Goal: Check status: Check status

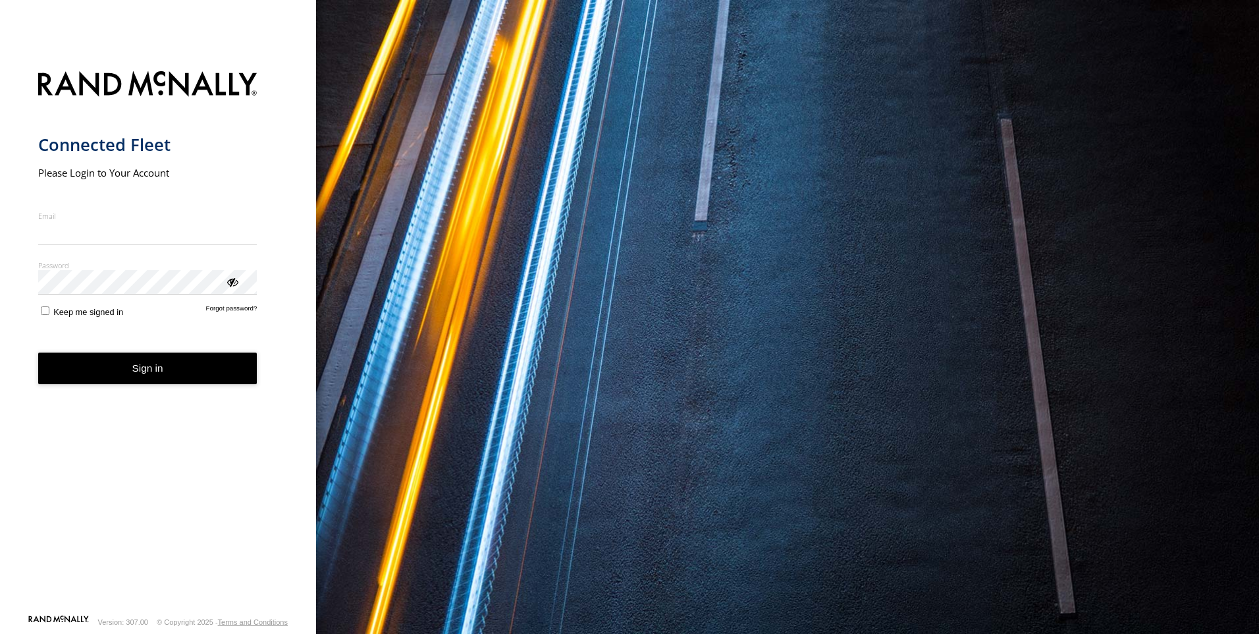
type input "**********"
click at [182, 387] on form "**********" at bounding box center [158, 338] width 240 height 551
click at [136, 370] on button "Sign in" at bounding box center [147, 368] width 219 height 32
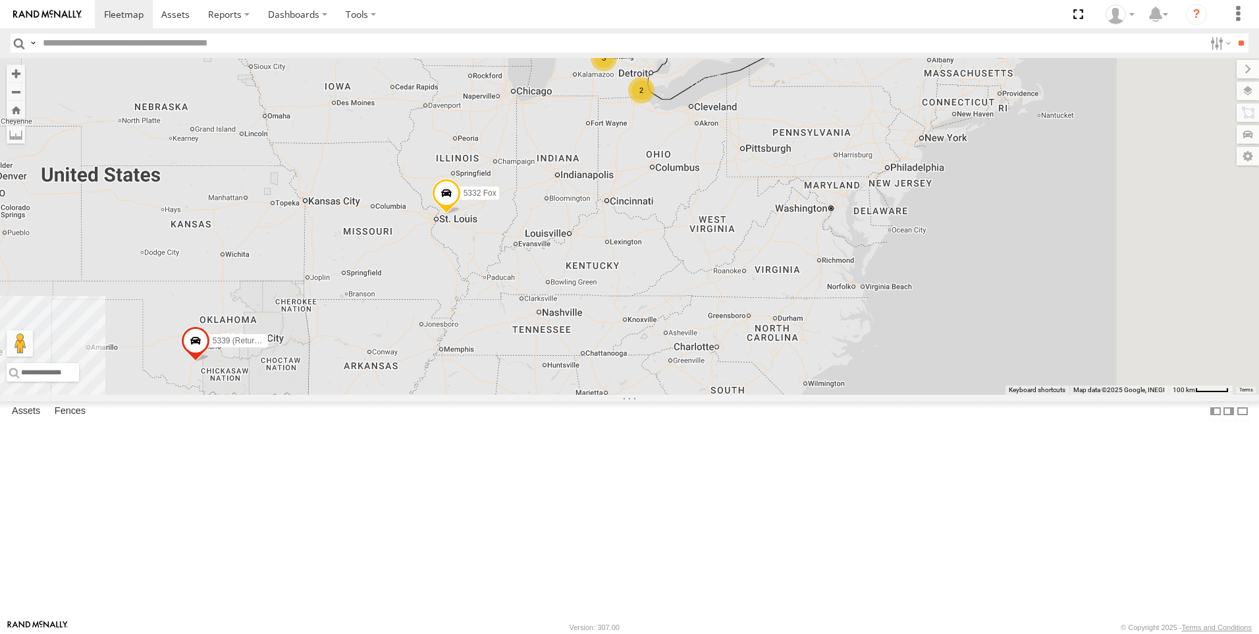
drag, startPoint x: 1029, startPoint y: 424, endPoint x: 703, endPoint y: 456, distance: 327.6
click at [703, 395] on div "5332 Fox 5339 (Returned back to RM) 14 2 2 3" at bounding box center [629, 226] width 1259 height 337
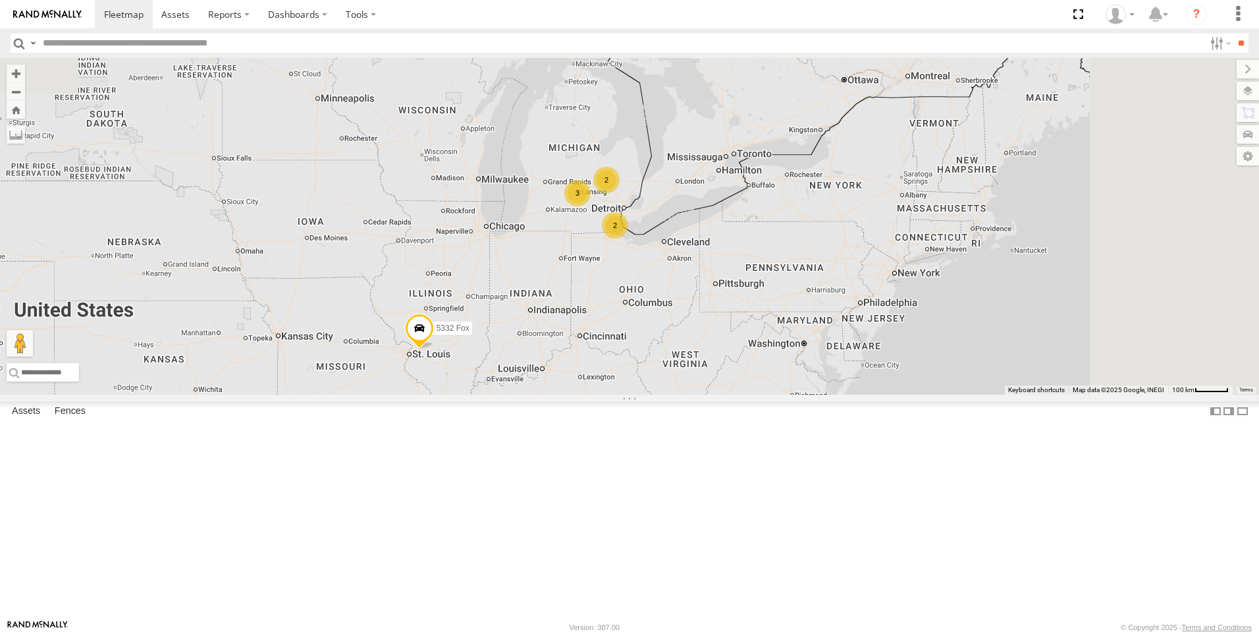
drag, startPoint x: 756, startPoint y: 350, endPoint x: 748, endPoint y: 428, distance: 77.5
click at [748, 395] on div "5332 Fox 5339 (Returned back to RM) 2 2 3" at bounding box center [629, 226] width 1259 height 337
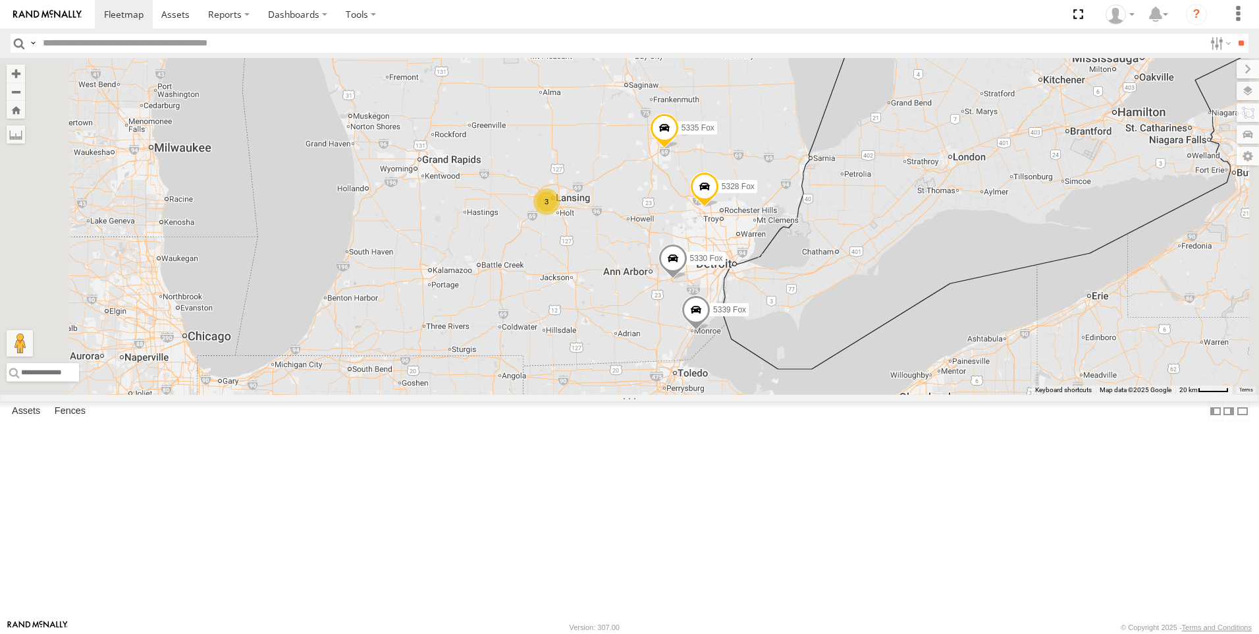
drag, startPoint x: 819, startPoint y: 296, endPoint x: 708, endPoint y: 415, distance: 163.1
click at [773, 395] on div "5332 Fox 5339 (Returned back to RM) 5335 Fox 5339 Fox 5330 Fox 5328 Fox 3" at bounding box center [629, 226] width 1259 height 337
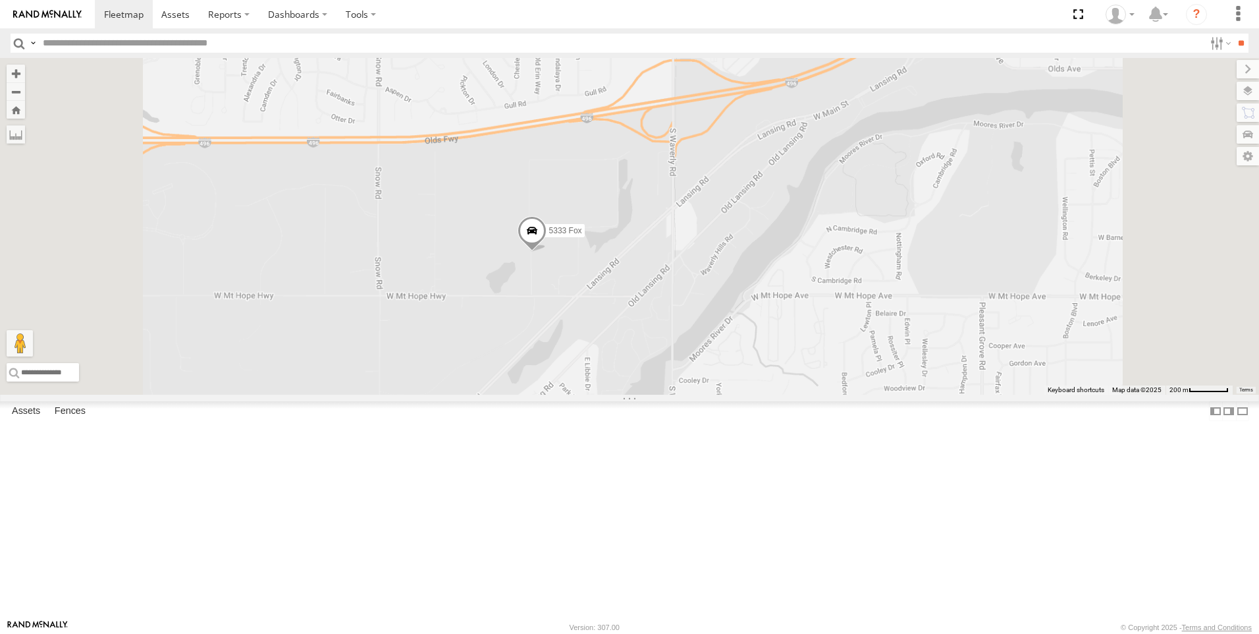
drag, startPoint x: 785, startPoint y: 224, endPoint x: 773, endPoint y: 662, distance: 438.2
click at [773, 633] on html at bounding box center [629, 317] width 1259 height 634
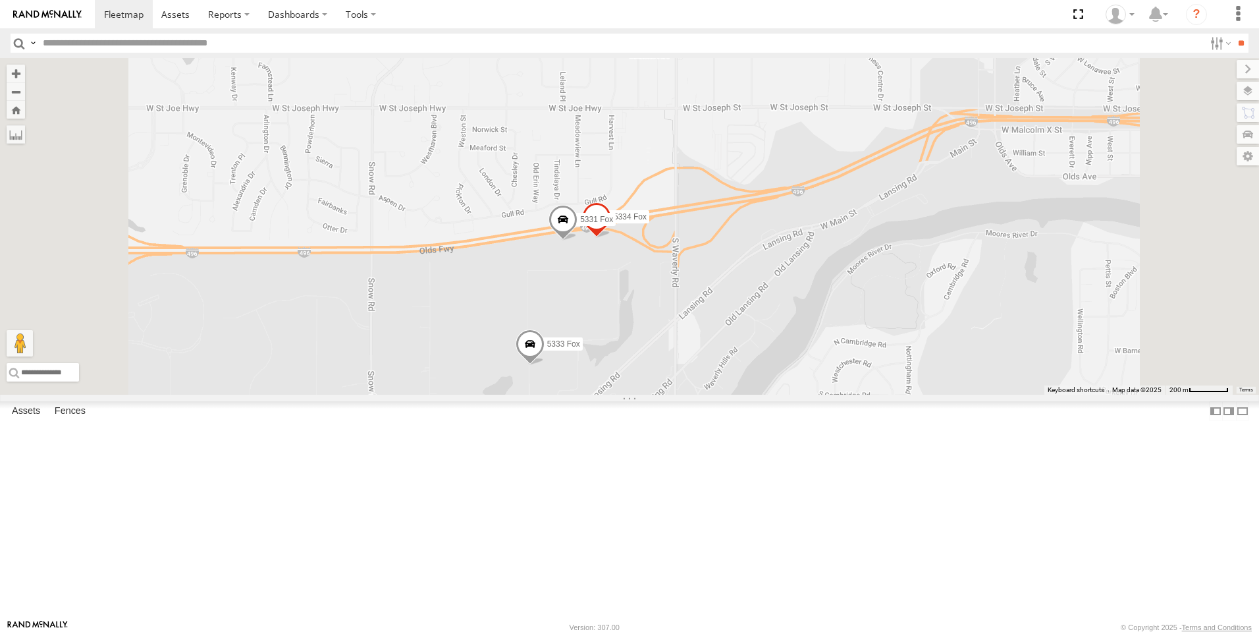
drag, startPoint x: 743, startPoint y: 275, endPoint x: 744, endPoint y: 390, distance: 114.6
click at [744, 390] on div "5332 Fox 5339 (Returned back to RM) 5335 Fox 5339 Fox 5330 Fox 5328 Fox 5333 Fo…" at bounding box center [629, 226] width 1259 height 337
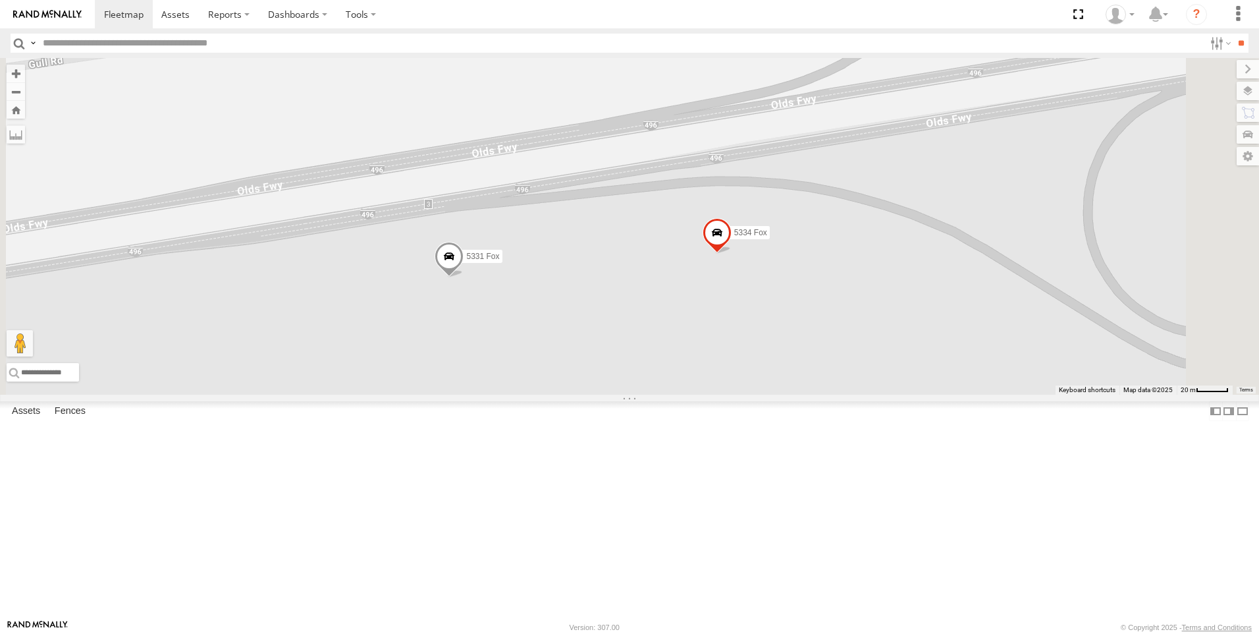
click at [464, 277] on span at bounding box center [449, 259] width 29 height 36
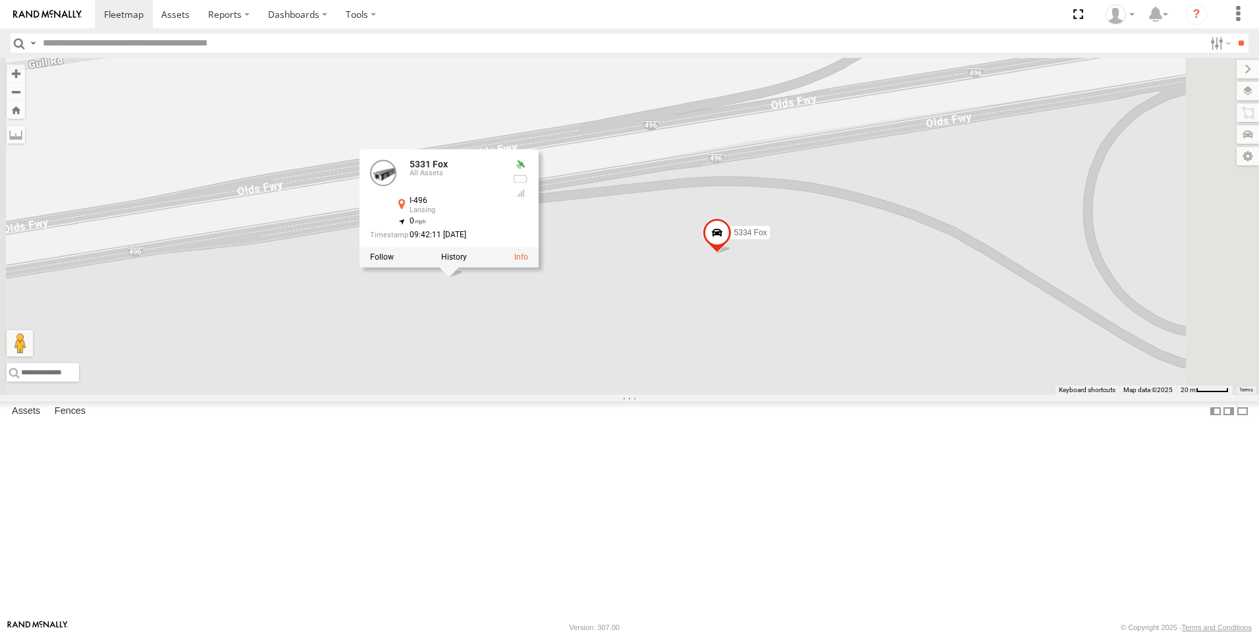
click at [528, 245] on div at bounding box center [520, 202] width 16 height 86
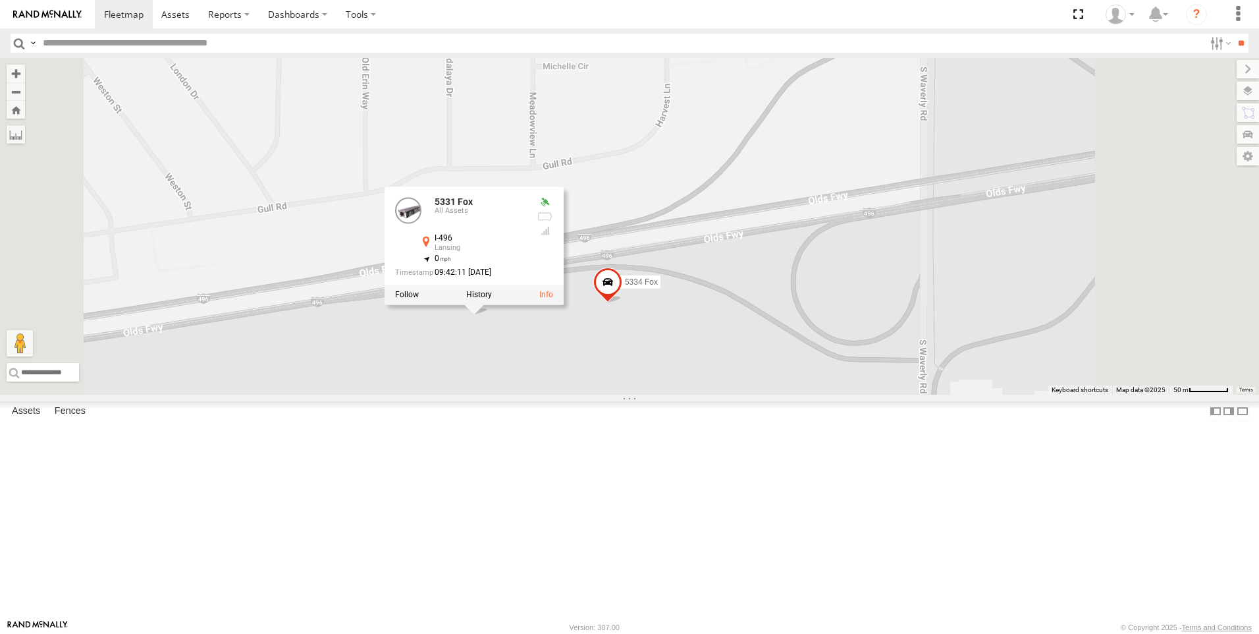
click at [651, 395] on div "5332 Fox 5339 (Returned back to RM) 5335 Fox 5339 Fox 5330 Fox 5328 Fox 5333 Fo…" at bounding box center [629, 226] width 1259 height 337
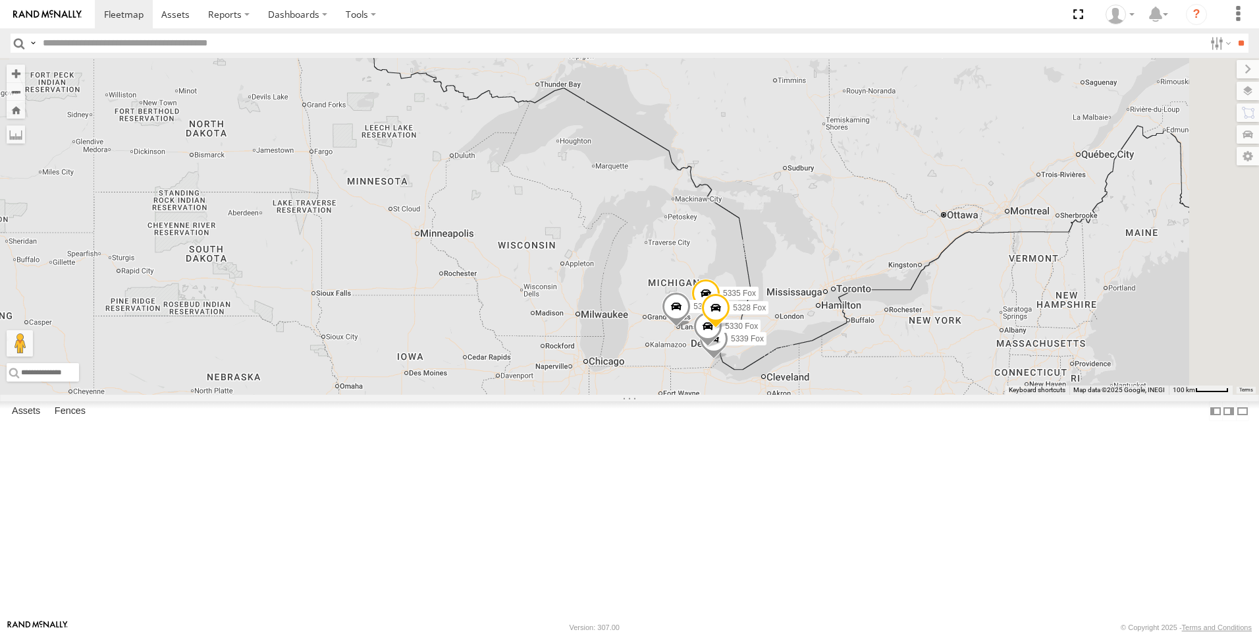
drag, startPoint x: 1133, startPoint y: 198, endPoint x: 870, endPoint y: 503, distance: 402.1
click at [871, 395] on div "5 5335 Fox 2 015910001223927 5339 Fox 5330 Fox 5 5332 Fox 5328 Fox 5339 (Return…" at bounding box center [629, 226] width 1259 height 337
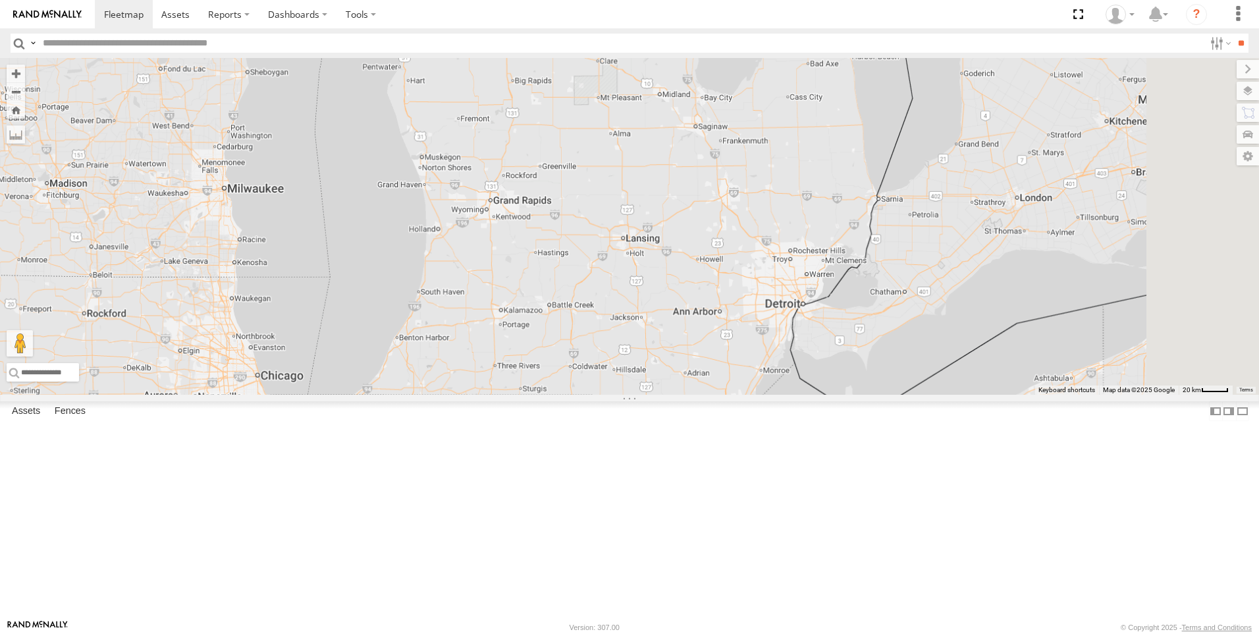
drag, startPoint x: 1084, startPoint y: 188, endPoint x: 512, endPoint y: 632, distance: 723.4
click at [512, 632] on body at bounding box center [629, 317] width 1259 height 634
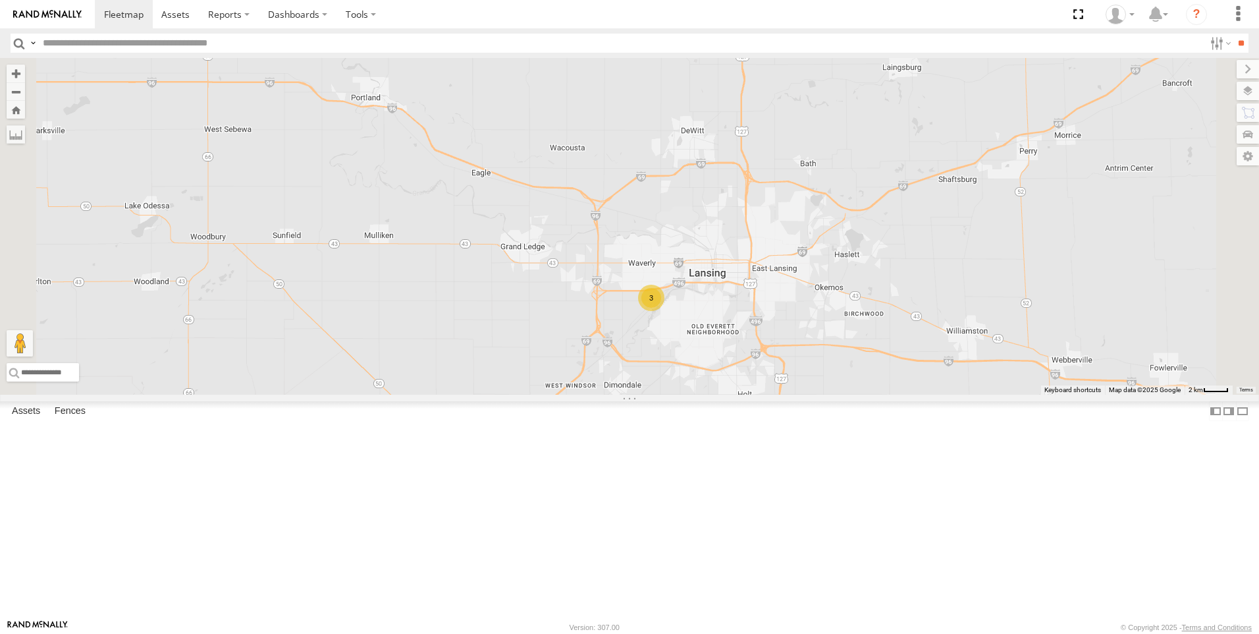
drag, startPoint x: 813, startPoint y: 448, endPoint x: 833, endPoint y: 508, distance: 63.1
click at [833, 395] on div "5332 Fox 5339 (Returned back to RM) 5335 Fox 5339 Fox 5330 Fox 5328 Fox 3" at bounding box center [629, 226] width 1259 height 337
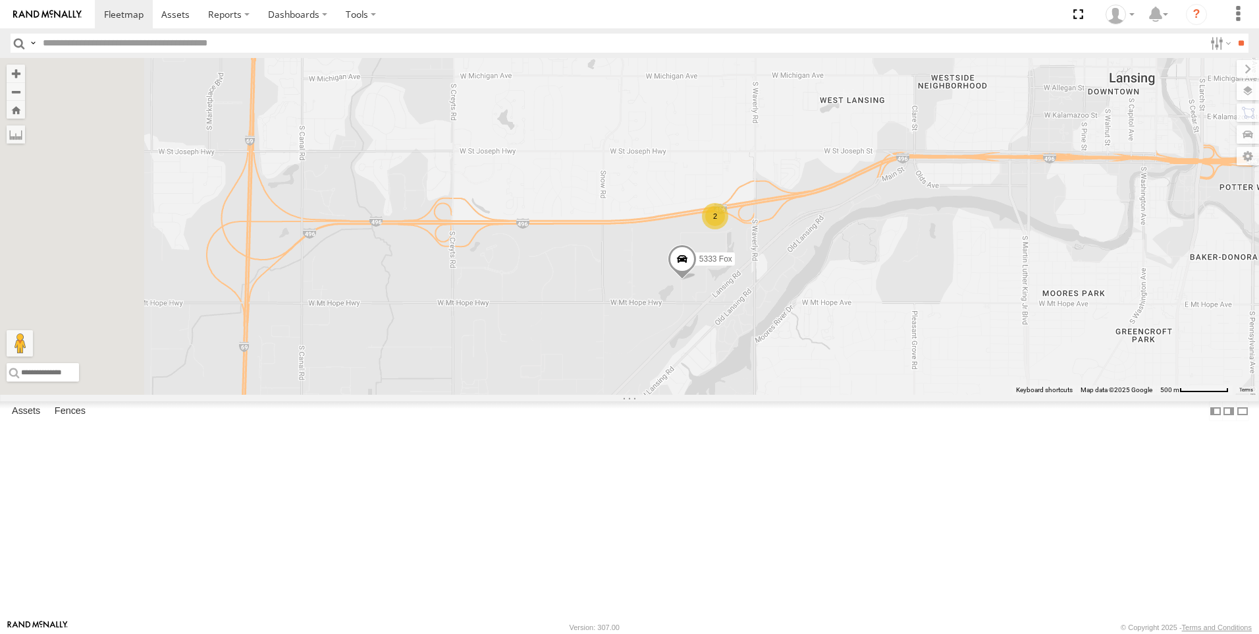
drag, startPoint x: 704, startPoint y: 283, endPoint x: 777, endPoint y: 419, distance: 154.4
click at [777, 395] on div "5332 Fox 5339 (Returned back to RM) 5335 Fox 5339 Fox 5330 Fox 5328 Fox 5333 Fo…" at bounding box center [629, 226] width 1259 height 337
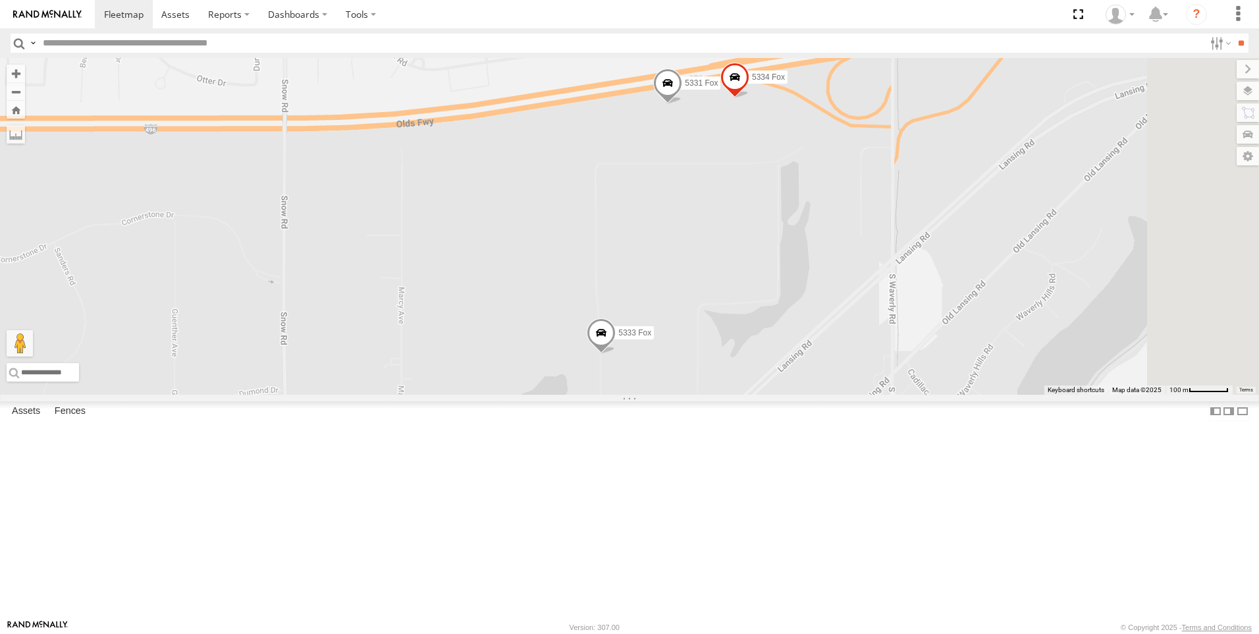
drag, startPoint x: 872, startPoint y: 256, endPoint x: 820, endPoint y: 381, distance: 135.5
click at [820, 381] on div "5332 Fox 5339 (Returned back to RM) 5335 Fox 5339 Fox 5330 Fox 5328 Fox 5333 Fo…" at bounding box center [629, 226] width 1259 height 337
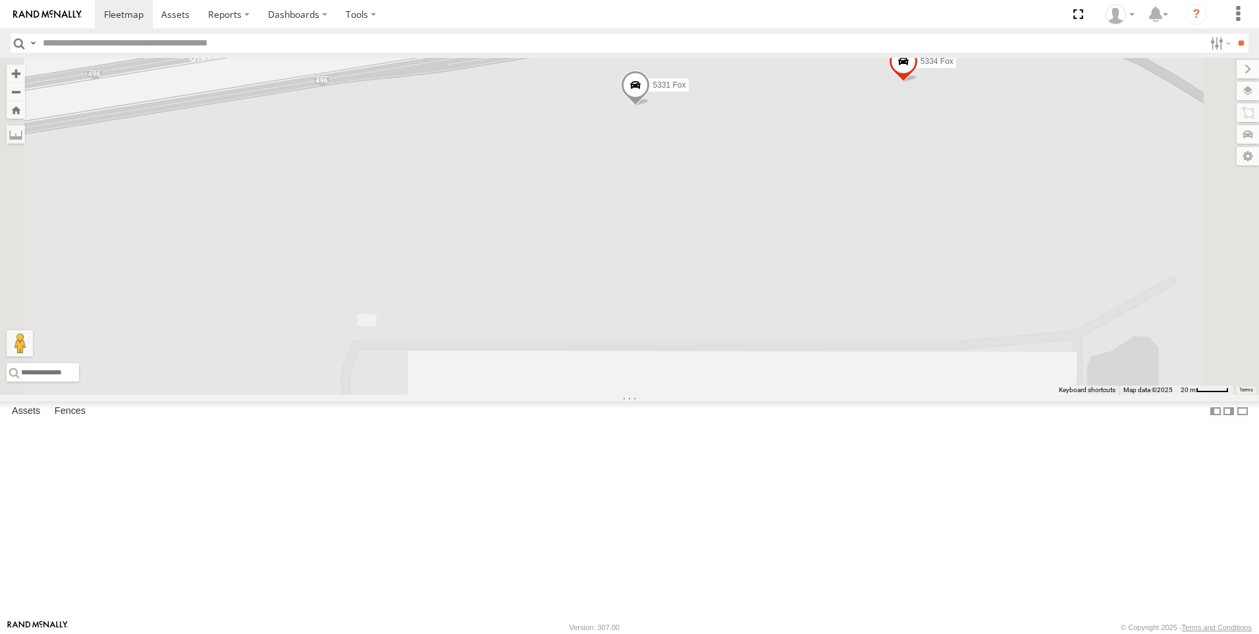
drag, startPoint x: 713, startPoint y: 415, endPoint x: 750, endPoint y: 303, distance: 118.1
click at [750, 303] on div "5332 Fox 5339 (Returned back to RM) 5335 Fox 5339 Fox 5330 Fox 5328 Fox 5333 Fo…" at bounding box center [629, 226] width 1259 height 337
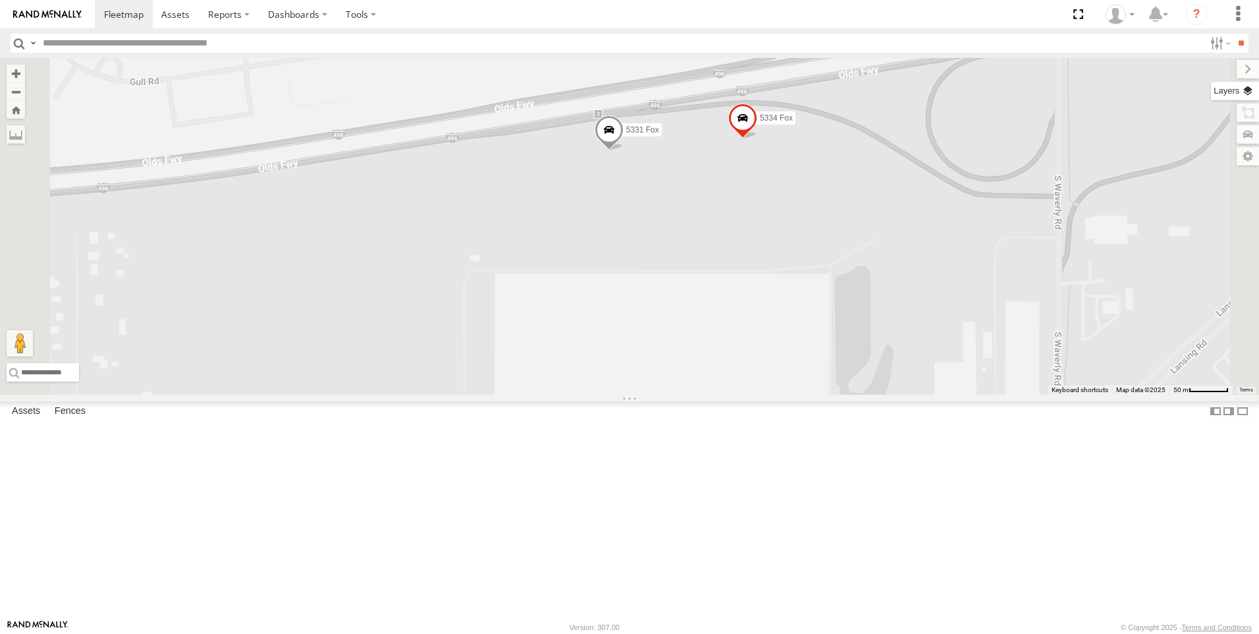
click at [1250, 90] on label at bounding box center [1235, 91] width 48 height 18
click at [1211, 92] on label at bounding box center [1235, 91] width 48 height 18
click at [1215, 69] on label at bounding box center [1237, 69] width 44 height 18
click at [1211, 45] on label at bounding box center [1219, 43] width 28 height 19
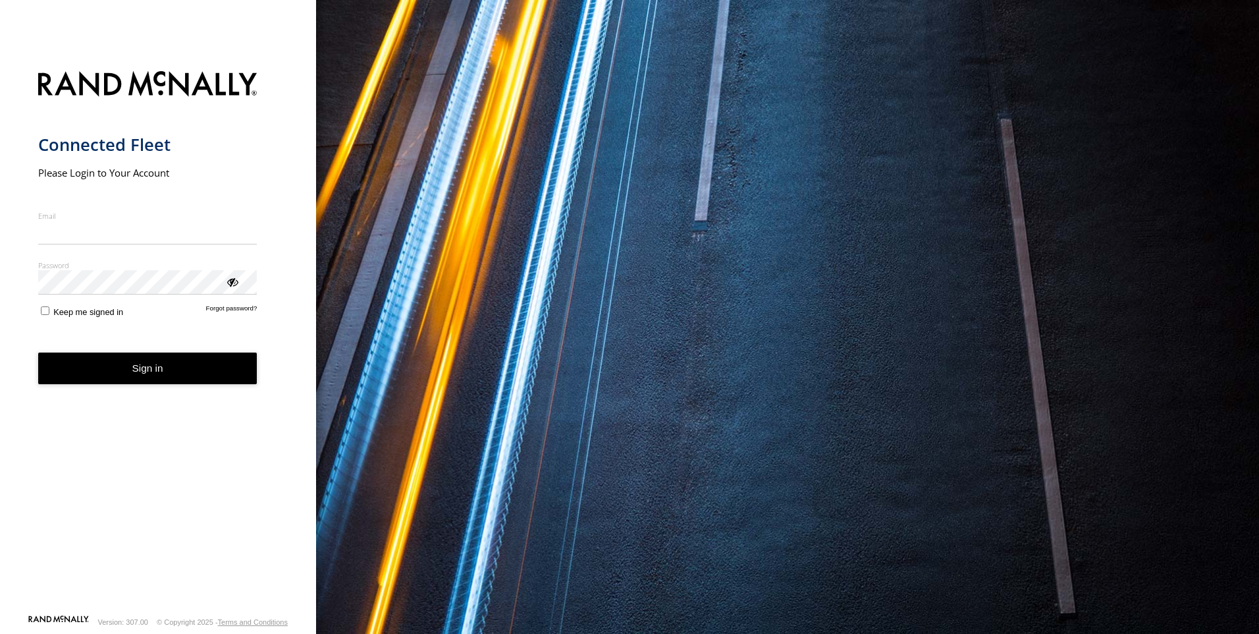
type input "**********"
click at [182, 379] on button "Sign in" at bounding box center [147, 368] width 219 height 32
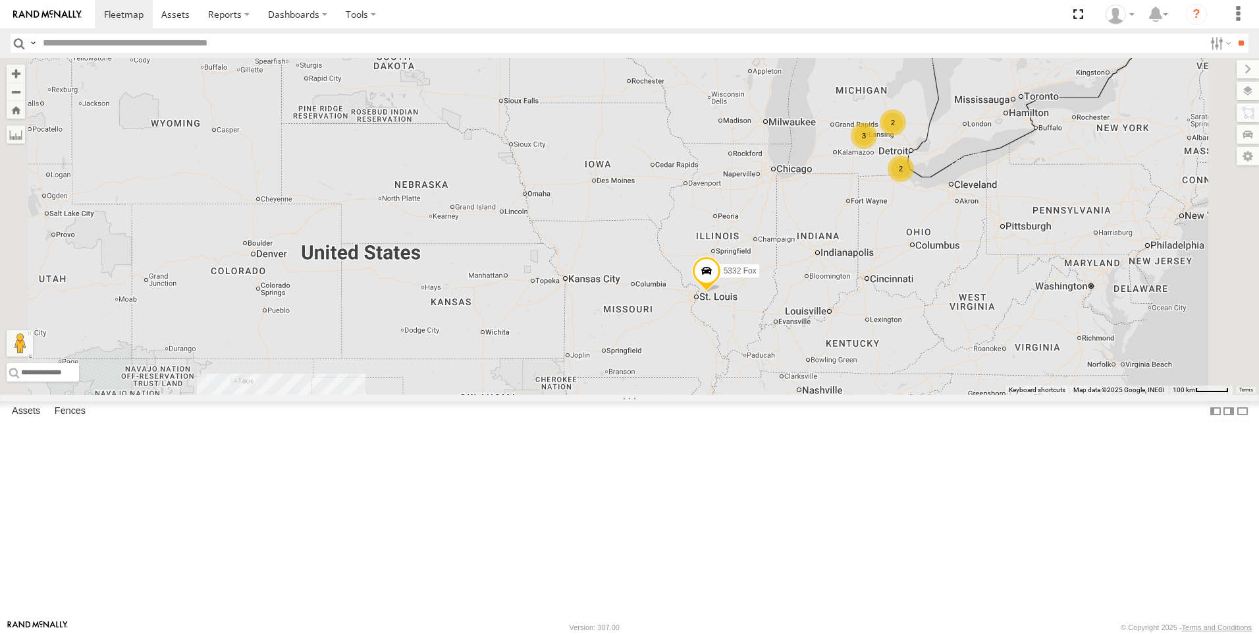
drag, startPoint x: 1140, startPoint y: 215, endPoint x: 1023, endPoint y: 314, distance: 152.8
click at [1067, 324] on div "5332 Fox 5339 (Returned back to RM) 14 2 2 3" at bounding box center [629, 226] width 1259 height 337
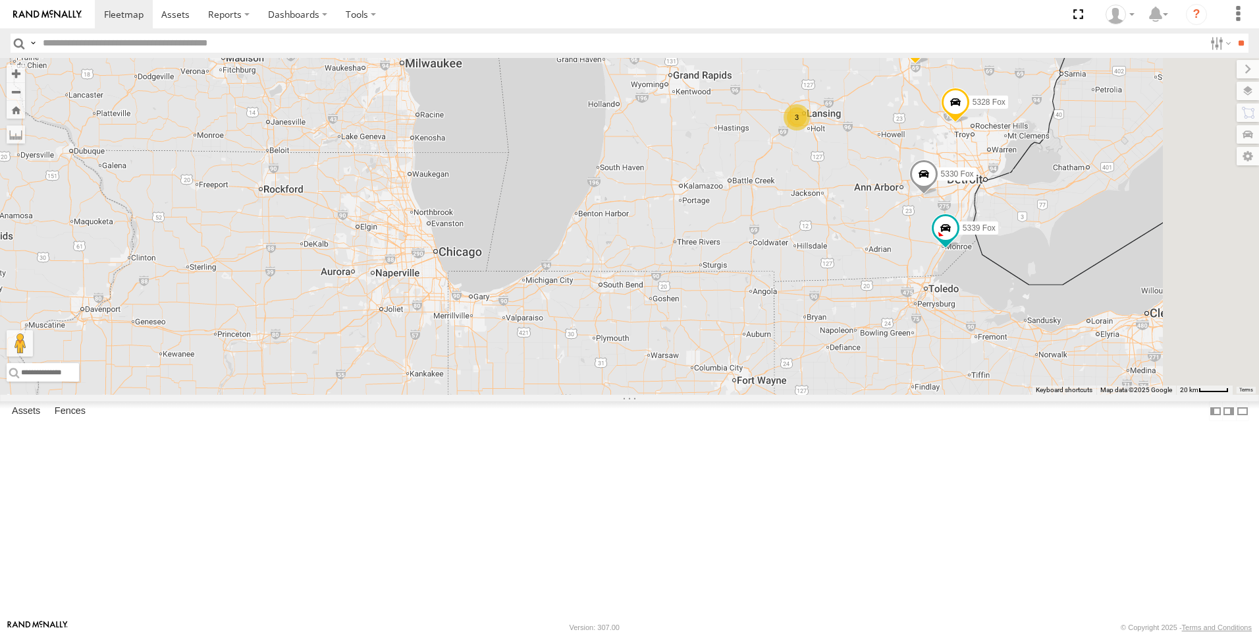
drag, startPoint x: 982, startPoint y: 221, endPoint x: 799, endPoint y: 372, distance: 236.8
click at [799, 372] on div "5332 Fox 5339 (Returned back to RM) 5335 Fox 5339 Fox 5330 Fox 5328 Fox 3" at bounding box center [629, 226] width 1259 height 337
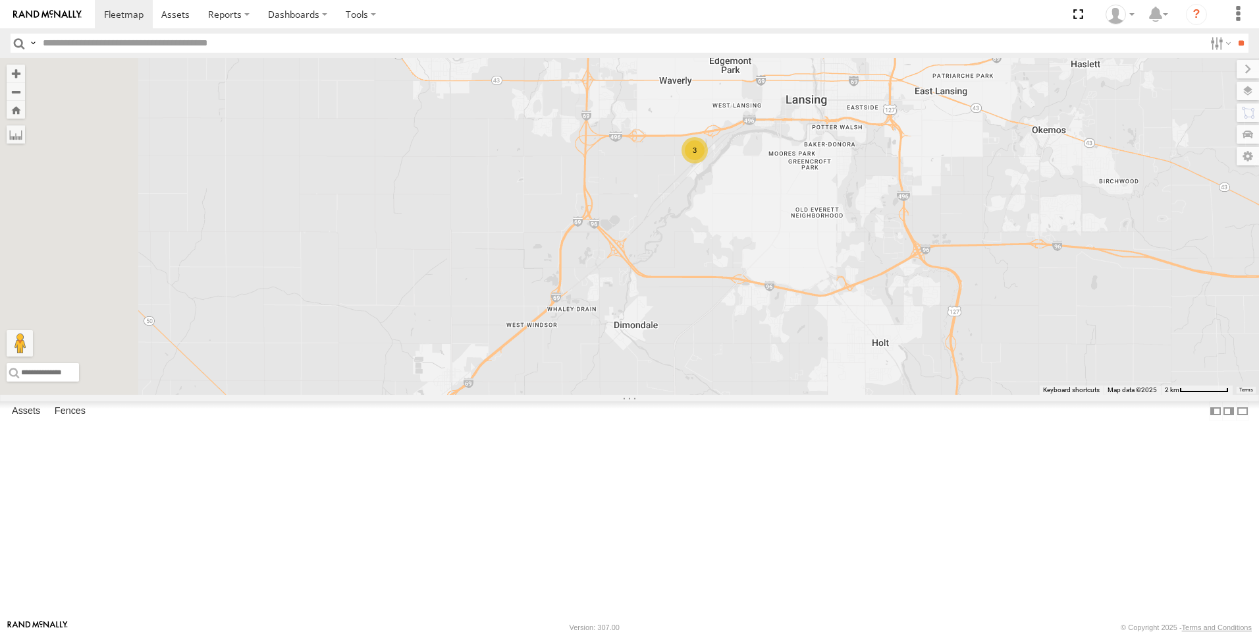
drag, startPoint x: 756, startPoint y: 180, endPoint x: 865, endPoint y: 348, distance: 200.6
click at [865, 348] on div "5332 Fox 5339 (Returned back to RM) 5335 Fox 5339 Fox 5330 Fox 5328 Fox 3" at bounding box center [629, 226] width 1259 height 337
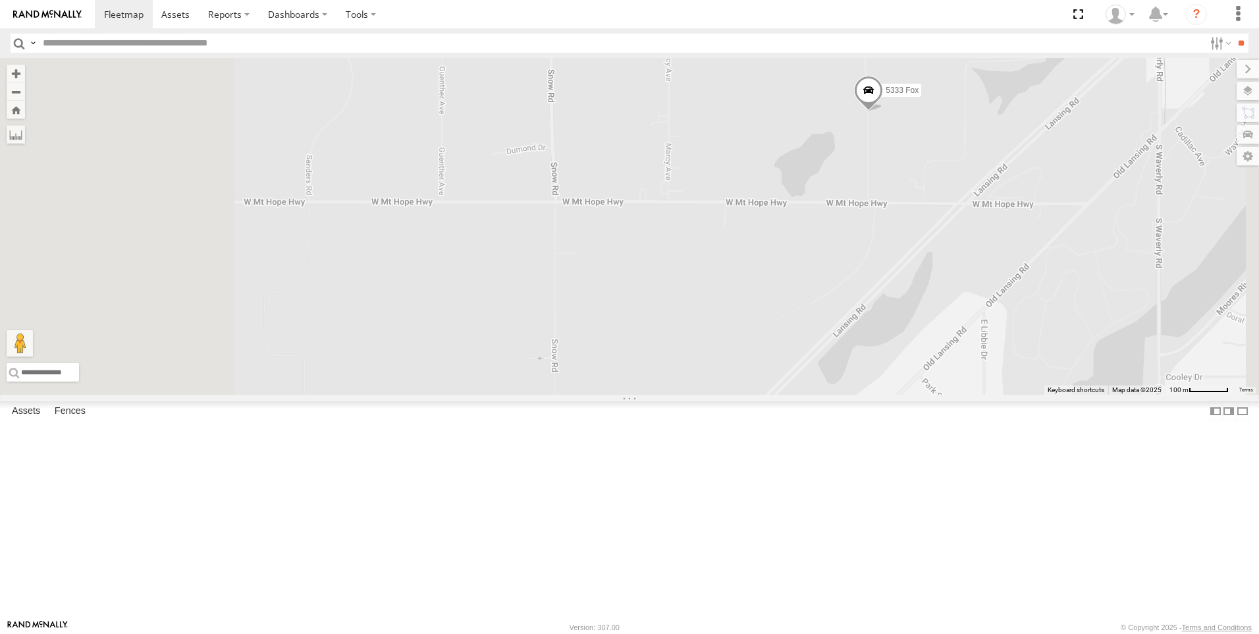
drag, startPoint x: 640, startPoint y: 157, endPoint x: 850, endPoint y: 369, distance: 298.6
click at [852, 374] on div "5332 Fox 5339 (Returned back to RM) 5335 Fox 5339 Fox 5330 Fox 5328 Fox 5333 Fox" at bounding box center [629, 226] width 1259 height 337
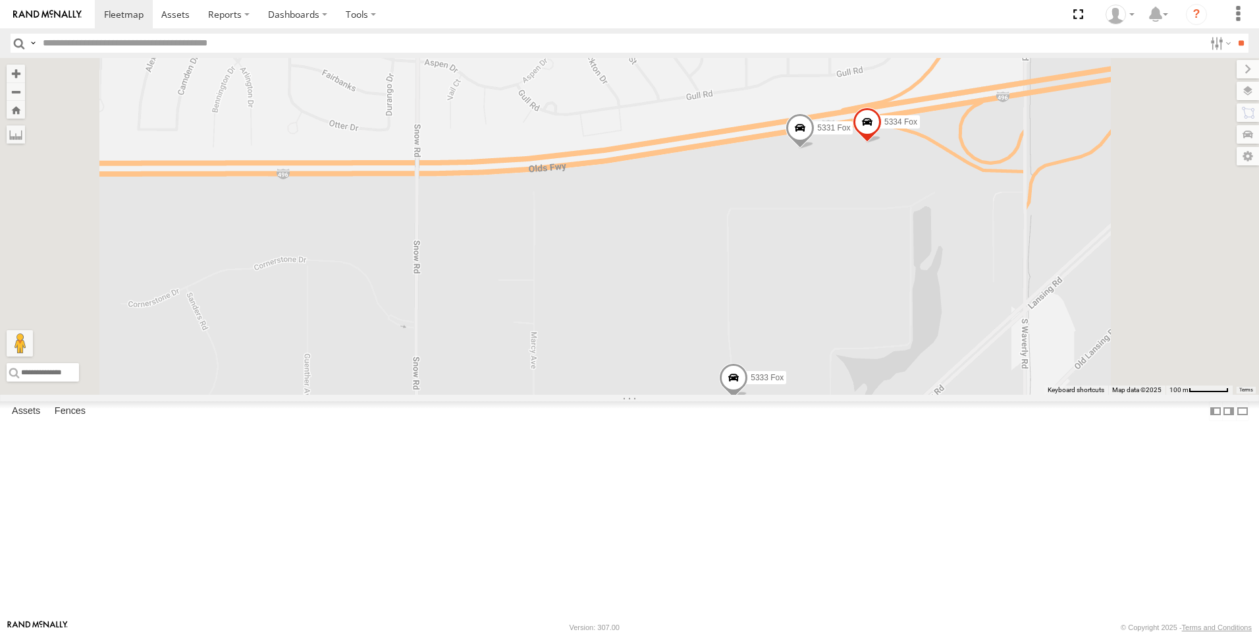
drag, startPoint x: 884, startPoint y: 385, endPoint x: 858, endPoint y: 283, distance: 105.3
click at [858, 283] on div "5332 Fox 5339 (Returned back to RM) 5335 Fox 5339 Fox 5330 Fox 5328 Fox 5333 Fo…" at bounding box center [629, 226] width 1259 height 337
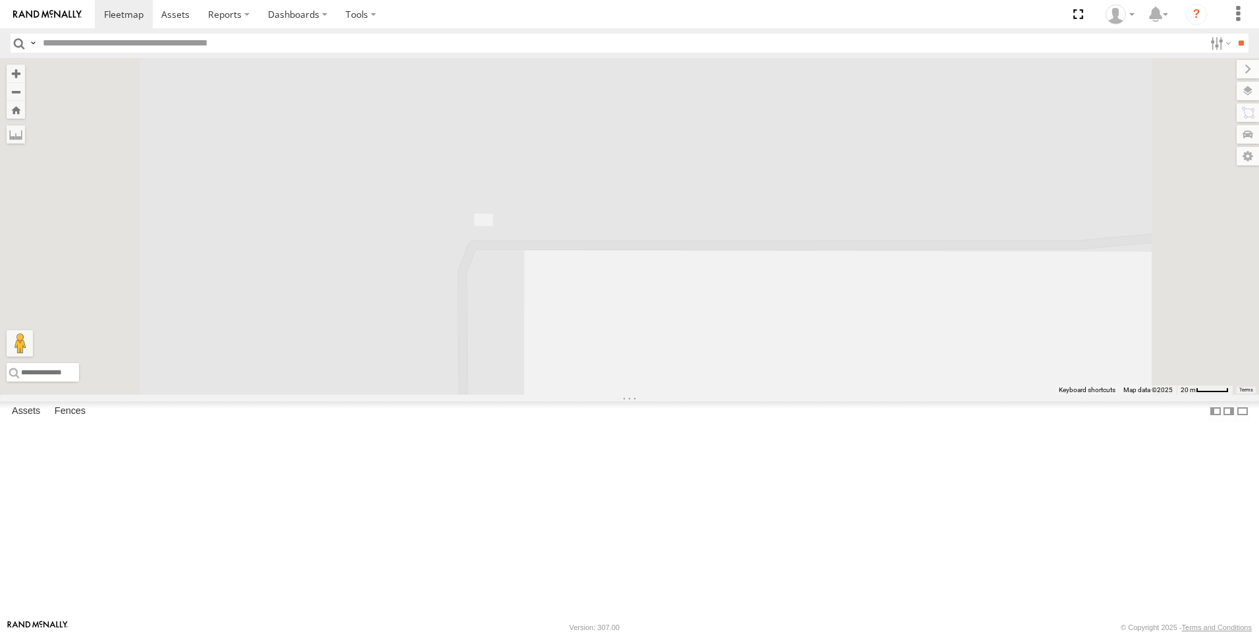
drag, startPoint x: 937, startPoint y: 219, endPoint x: 932, endPoint y: 570, distance: 350.5
click at [932, 395] on div "5332 Fox 5339 (Returned back to RM) 5335 Fox 5339 Fox 5330 Fox 5328 Fox 5333 Fo…" at bounding box center [629, 226] width 1259 height 337
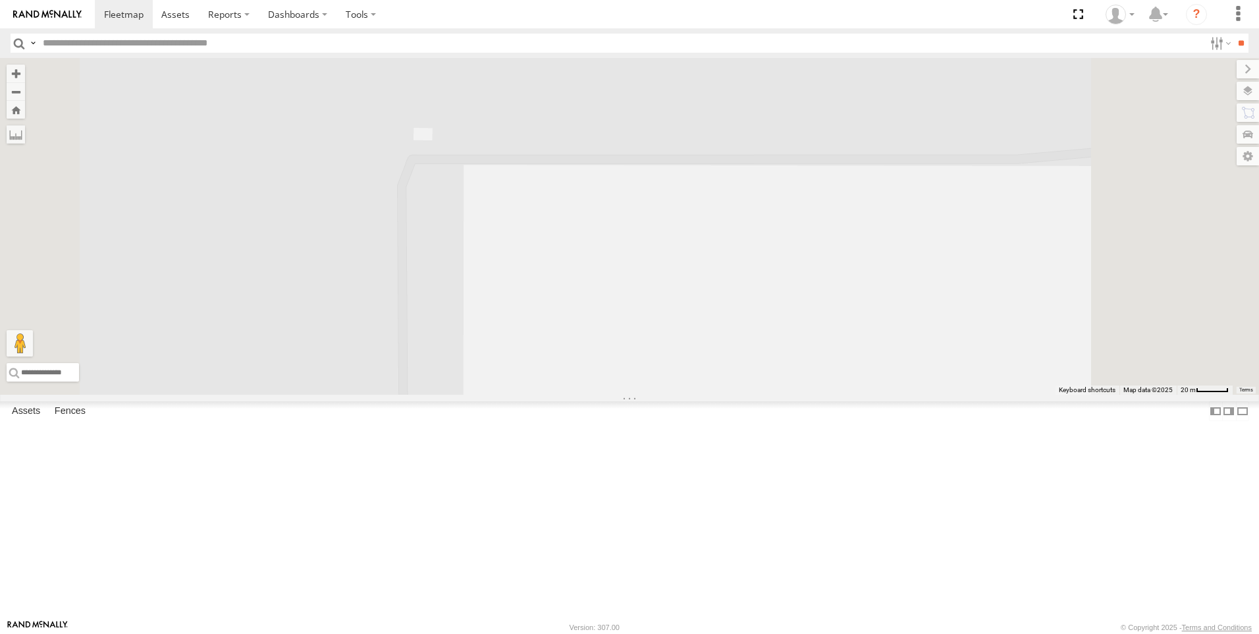
drag, startPoint x: 860, startPoint y: 319, endPoint x: 761, endPoint y: 238, distance: 128.3
click at [769, 194] on div "5332 Fox 5339 (Returned back to RM) 5335 Fox 5339 Fox 5330 Fox 5328 Fox 5333 Fo…" at bounding box center [629, 226] width 1259 height 337
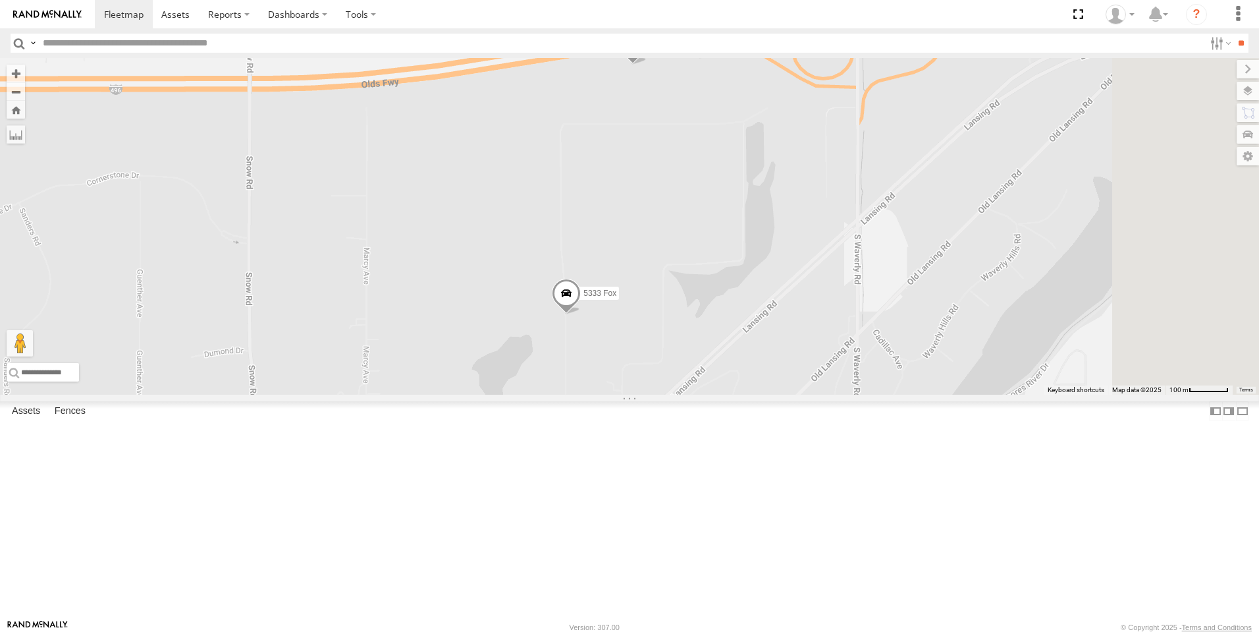
drag, startPoint x: 848, startPoint y: 341, endPoint x: 831, endPoint y: 316, distance: 30.3
click at [831, 316] on div "5332 Fox 5339 (Returned back to RM) 5335 Fox 5339 Fox 5330 Fox 5328 Fox 5333 Fo…" at bounding box center [629, 226] width 1259 height 337
click at [648, 64] on span at bounding box center [633, 46] width 29 height 36
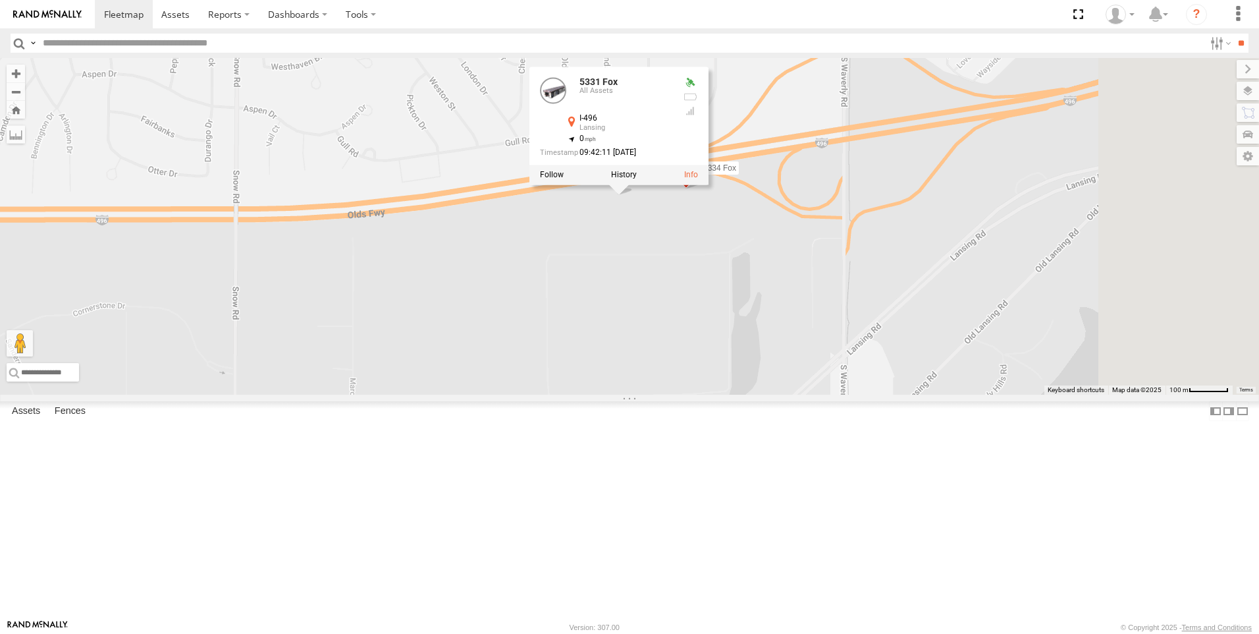
drag, startPoint x: 809, startPoint y: 240, endPoint x: 795, endPoint y: 381, distance: 141.6
click at [795, 381] on div "5332 Fox 5339 (Returned back to RM) 5335 Fox 5339 Fox 5330 Fox 5328 Fox 5333 Fo…" at bounding box center [629, 226] width 1259 height 337
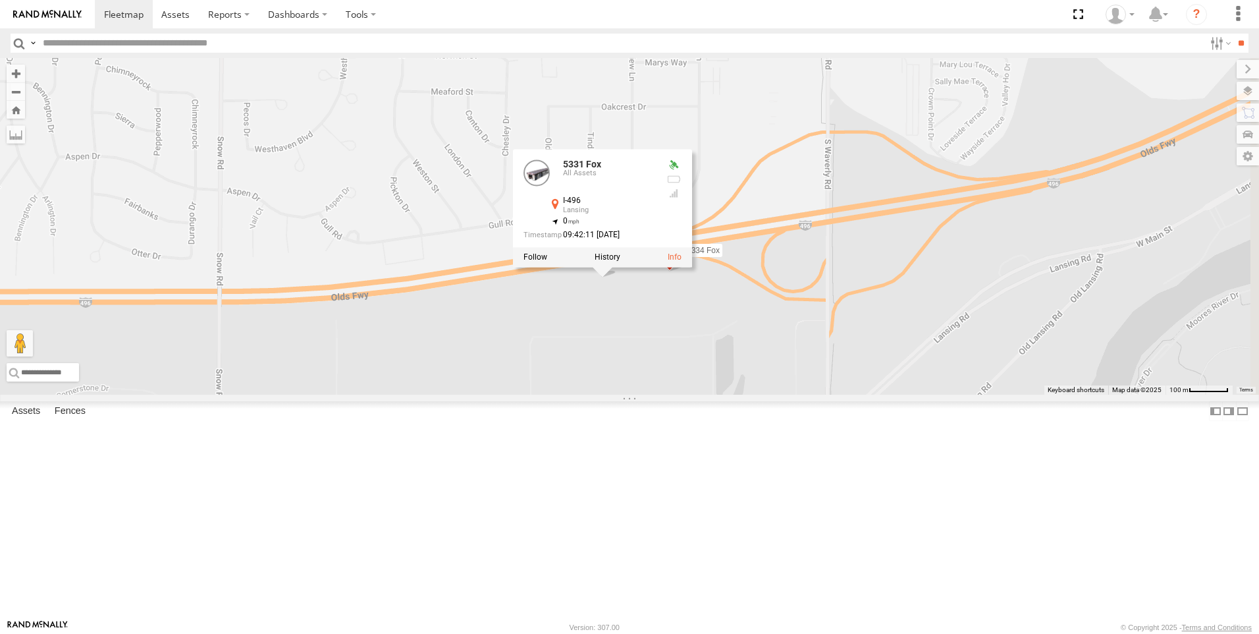
drag, startPoint x: 797, startPoint y: 377, endPoint x: 780, endPoint y: 454, distance: 78.3
click at [780, 395] on div "5332 Fox 5339 (Returned back to RM) 5335 Fox 5339 Fox 5330 Fox 5328 Fox 5333 Fo…" at bounding box center [629, 226] width 1259 height 337
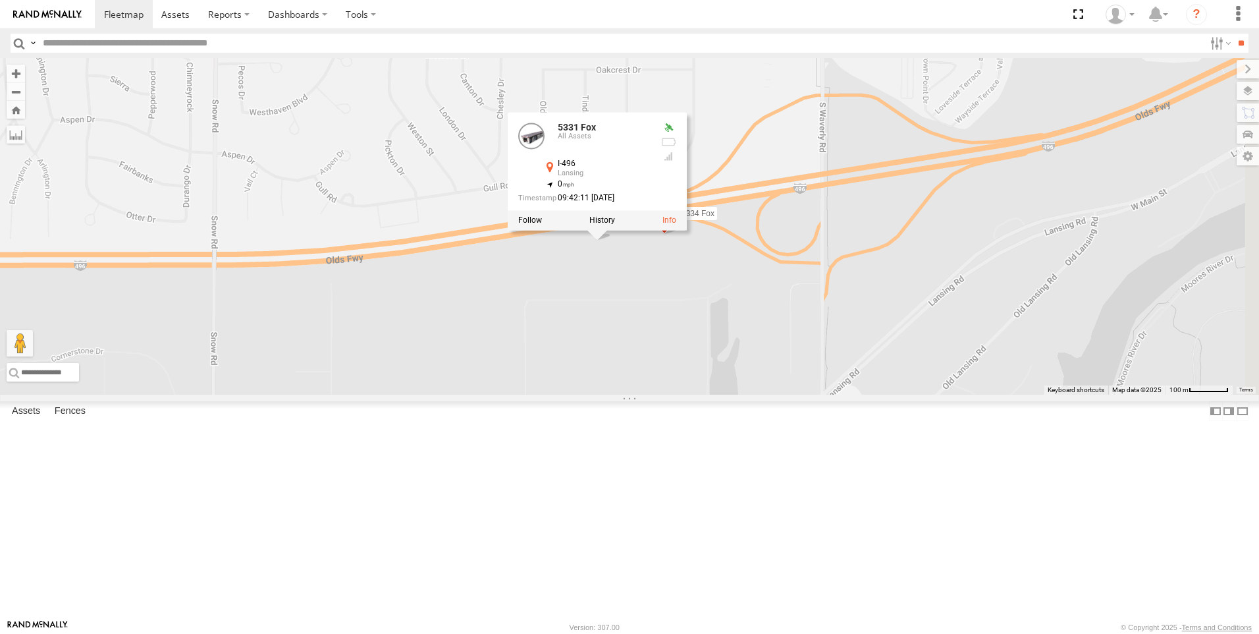
drag, startPoint x: 790, startPoint y: 462, endPoint x: 763, endPoint y: 403, distance: 64.3
click at [763, 395] on div "5332 Fox 5339 (Returned back to RM) 5335 Fox 5339 Fox 5330 Fox 5328 Fox 5333 Fo…" at bounding box center [629, 226] width 1259 height 337
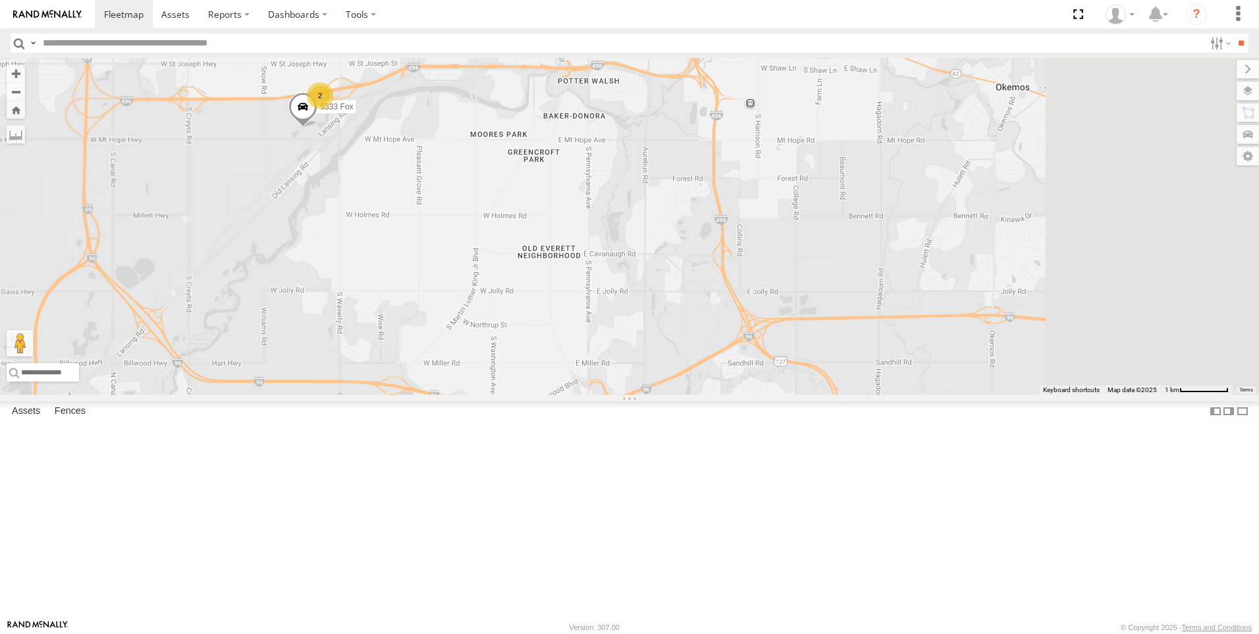
drag, startPoint x: 919, startPoint y: 509, endPoint x: 619, endPoint y: 322, distance: 353.3
click at [619, 322] on div "5332 Fox 5339 (Returned back to RM) 5335 Fox 5339 Fox 5330 Fox 5328 Fox 5333 Fo…" at bounding box center [629, 226] width 1259 height 337
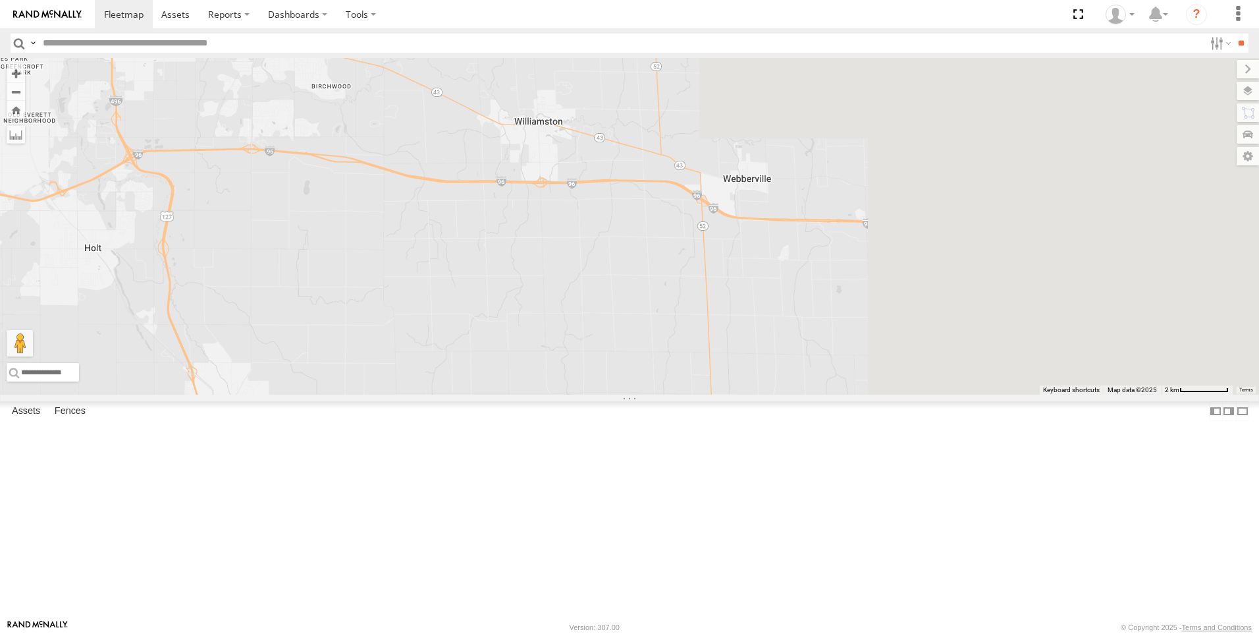
drag, startPoint x: 1163, startPoint y: 385, endPoint x: 584, endPoint y: 217, distance: 602.9
click at [584, 217] on div "5332 Fox 5339 (Returned back to RM) 5335 Fox 5339 Fox 5330 Fox 5328 Fox 3" at bounding box center [629, 226] width 1259 height 337
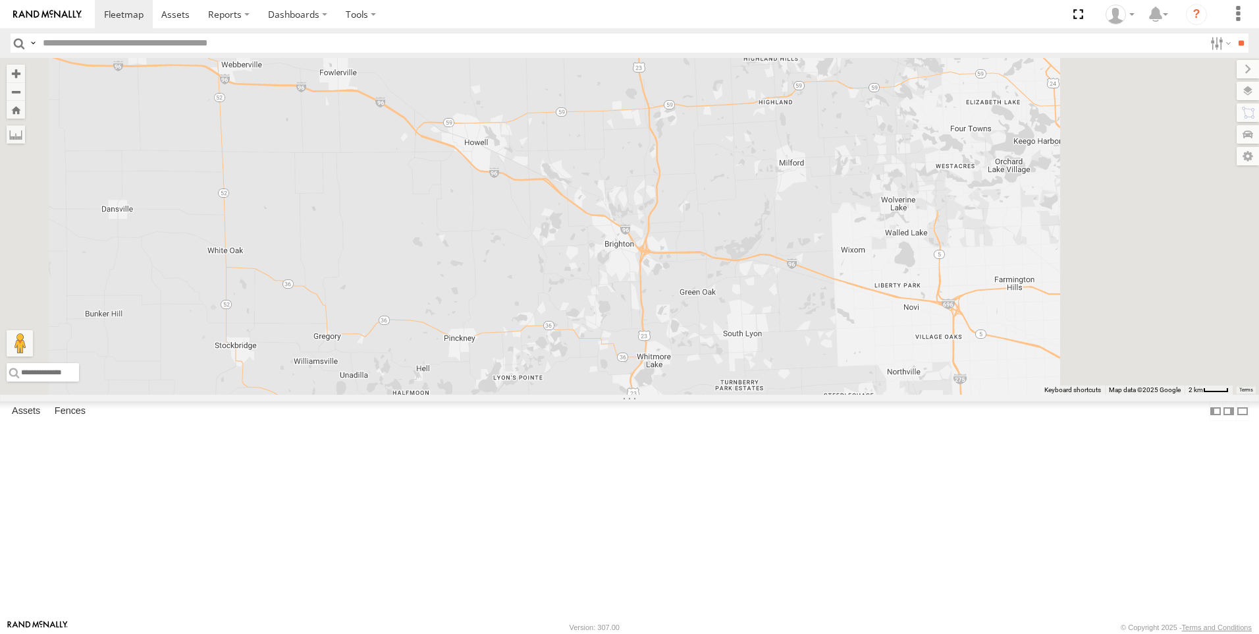
drag, startPoint x: 777, startPoint y: 419, endPoint x: 534, endPoint y: 341, distance: 256.0
click at [534, 341] on div "5332 Fox 5339 (Returned back to RM) 5335 Fox 5339 Fox 5330 Fox 5328 Fox" at bounding box center [629, 226] width 1259 height 337
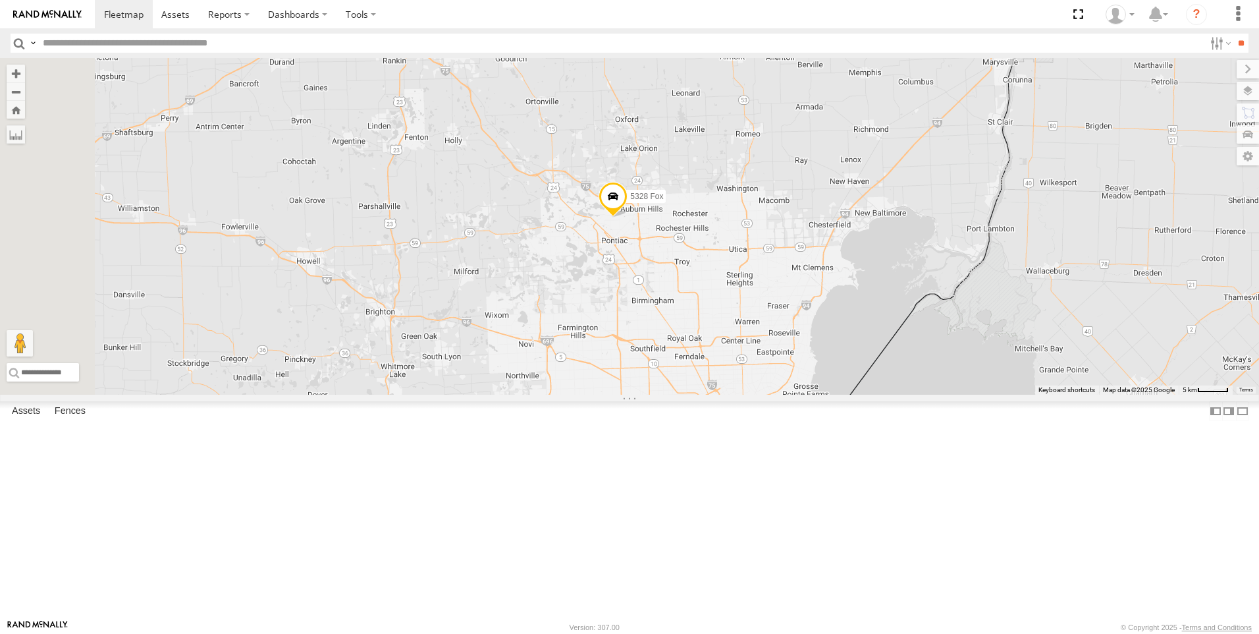
drag, startPoint x: 736, startPoint y: 410, endPoint x: 745, endPoint y: 424, distance: 16.6
click at [745, 395] on div "5332 Fox 5339 (Returned back to RM) 5335 Fox 5339 Fox 5330 Fox 5328 Fox" at bounding box center [629, 226] width 1259 height 337
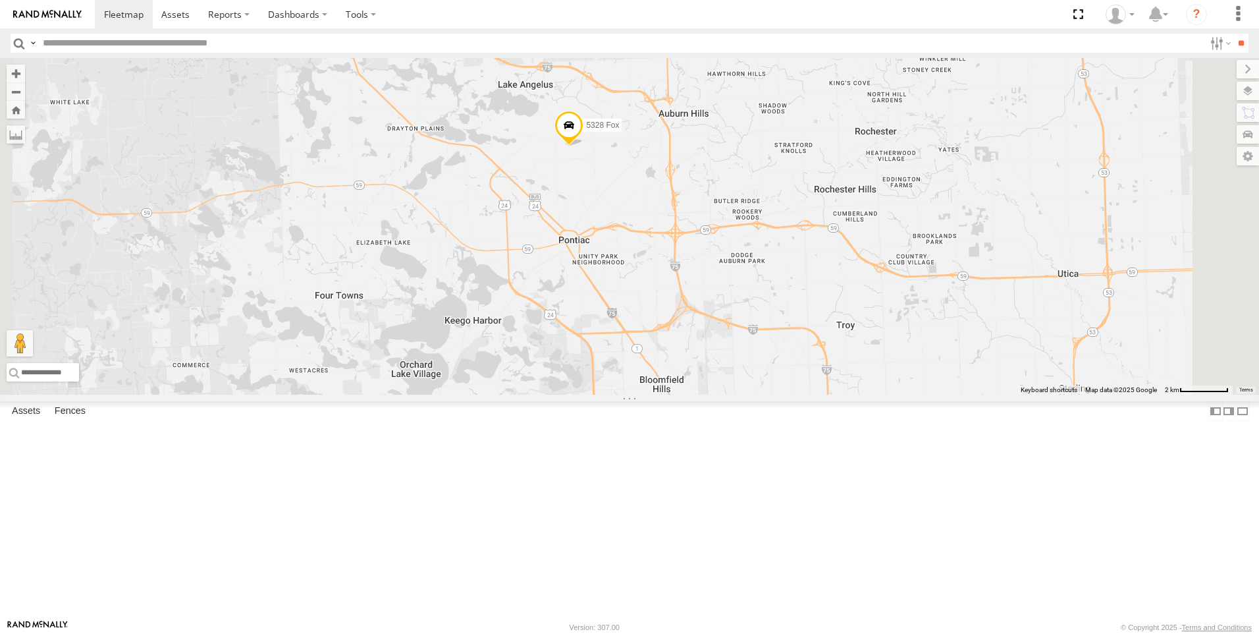
drag, startPoint x: 777, startPoint y: 422, endPoint x: 733, endPoint y: 289, distance: 139.4
click at [733, 289] on div "5332 Fox 5339 (Returned back to RM) 5335 Fox 5339 Fox 5330 Fox 5328 Fox" at bounding box center [629, 226] width 1259 height 337
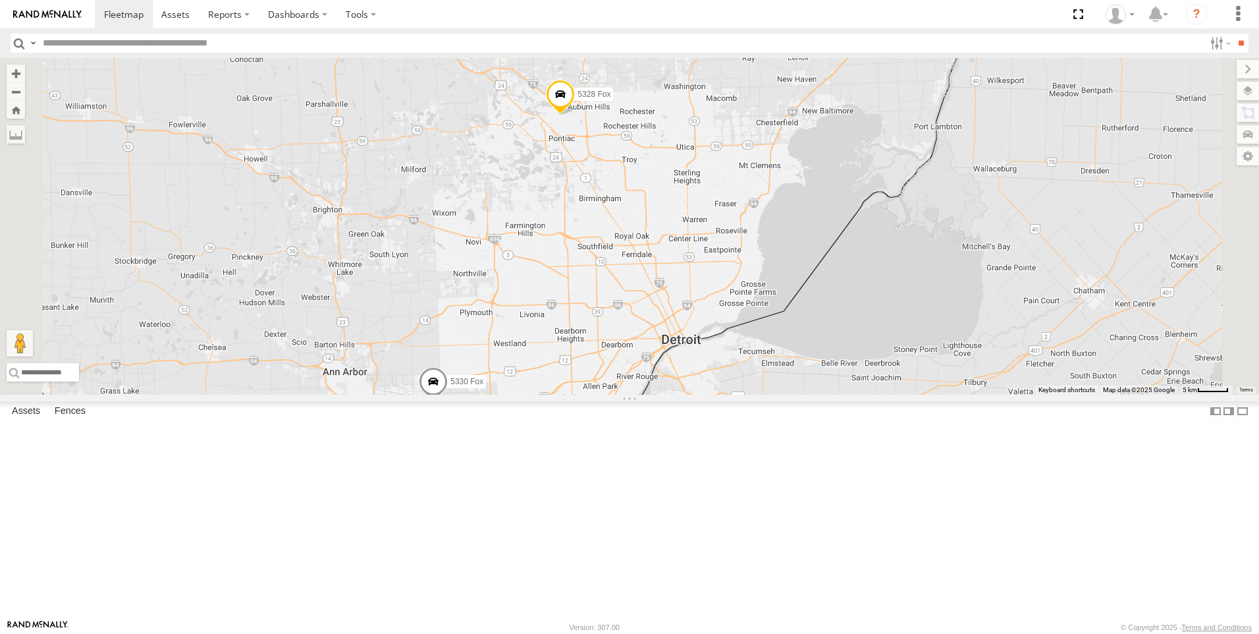
drag, startPoint x: 810, startPoint y: 426, endPoint x: 745, endPoint y: 315, distance: 129.0
click at [745, 315] on div "5332 Fox 5339 (Returned back to RM) 5335 Fox 5339 Fox 5330 Fox 5328 Fox" at bounding box center [629, 226] width 1259 height 337
